Goal: Use online tool/utility: Utilize a website feature to perform a specific function

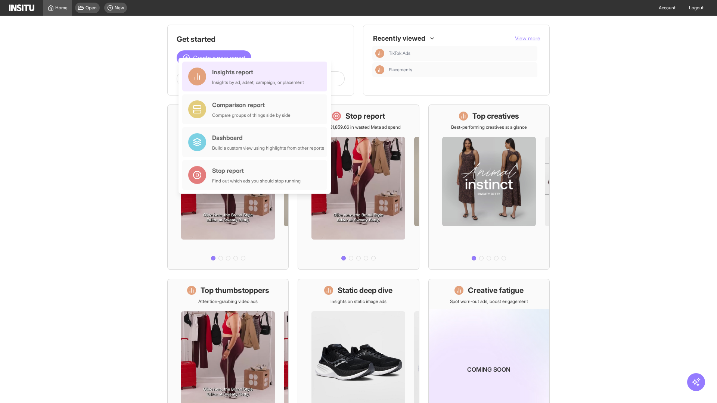
click at [257, 77] on div "Insights report Insights by ad, adset, campaign, or placement" at bounding box center [258, 77] width 92 height 18
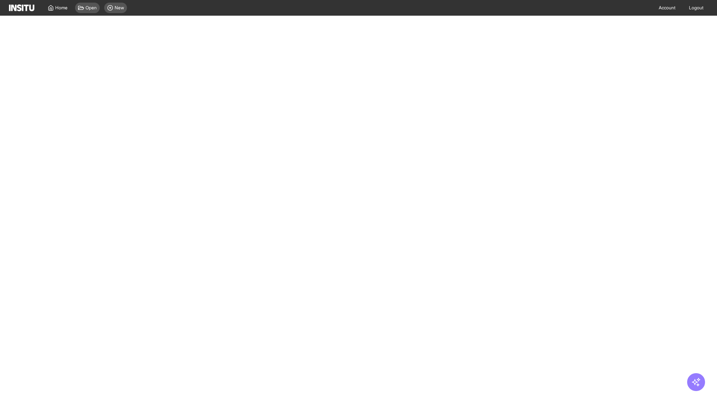
select select "**"
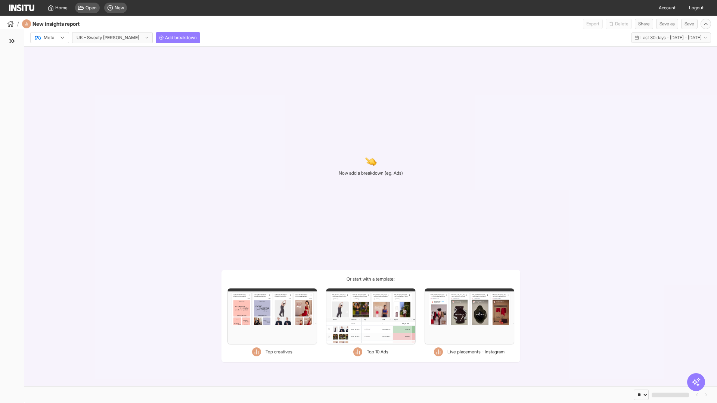
click at [50, 38] on div at bounding box center [44, 37] width 21 height 7
click at [49, 54] on span "Meta" at bounding box center [49, 53] width 10 height 7
click at [165, 38] on span "Add breakdown" at bounding box center [181, 38] width 32 height 6
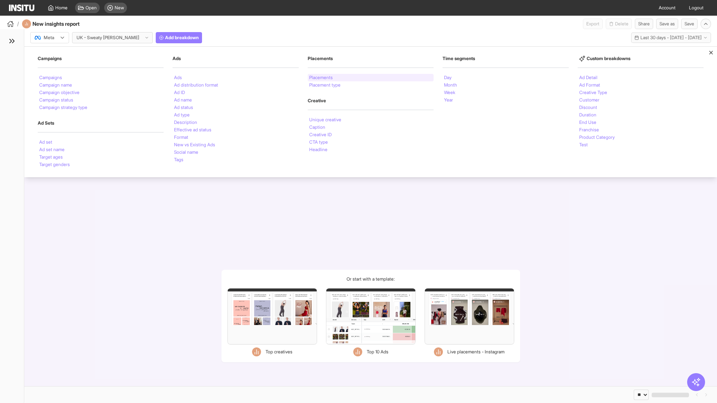
click at [321, 78] on li "Placements" at bounding box center [321, 77] width 24 height 4
